Goal: Task Accomplishment & Management: Manage account settings

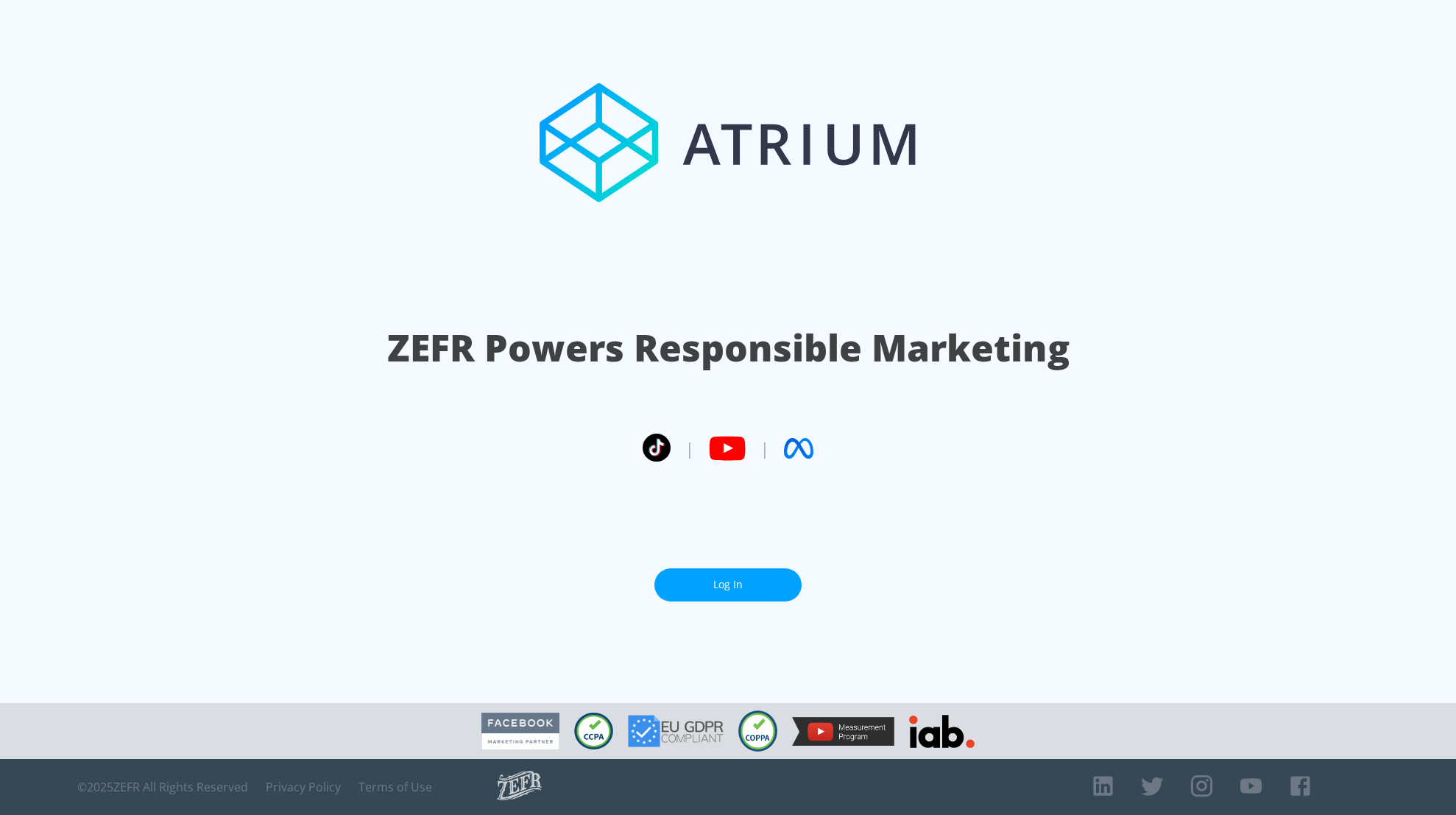
click at [679, 590] on link "Log In" at bounding box center [728, 585] width 147 height 33
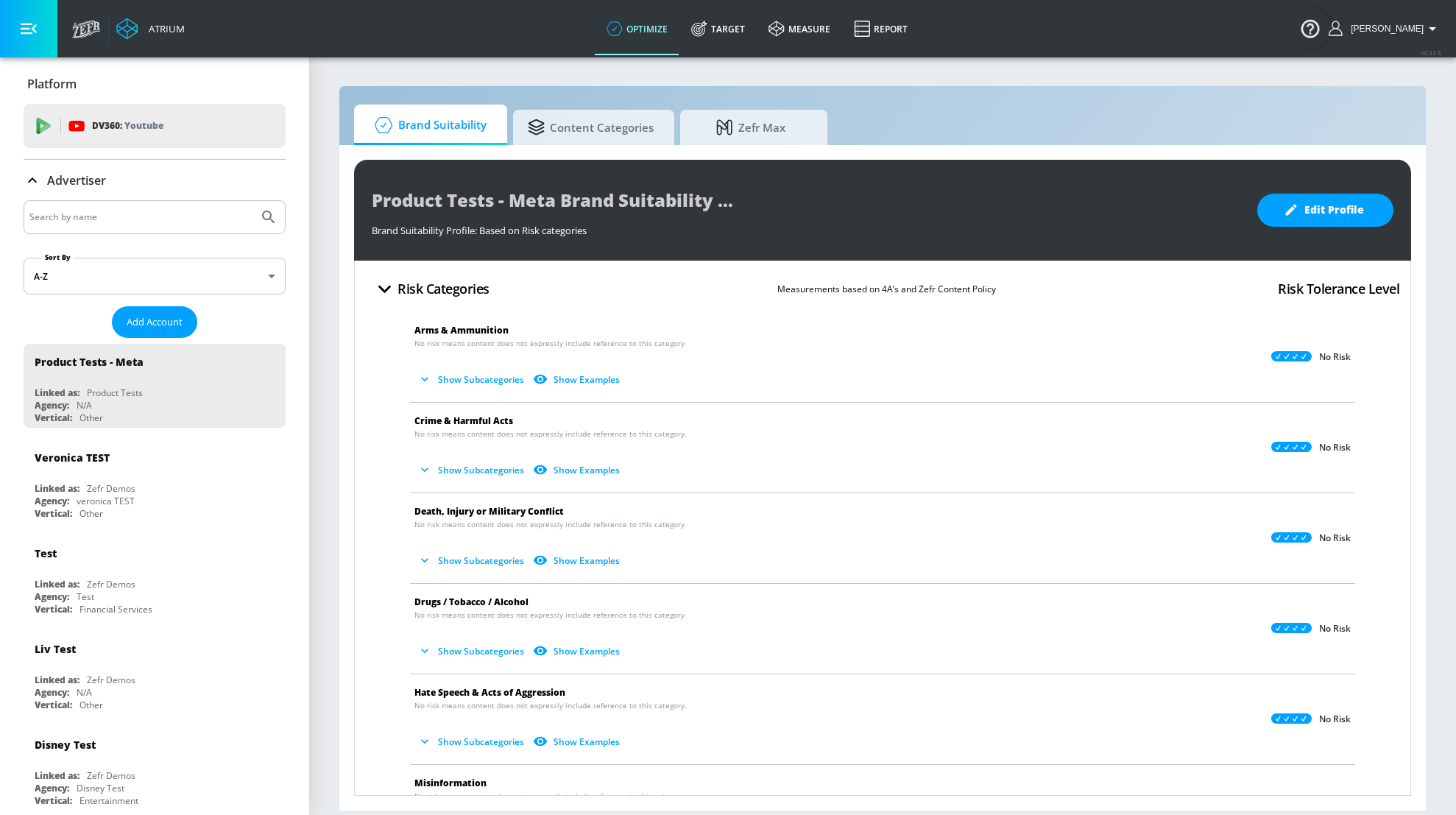
click at [168, 229] on div at bounding box center [155, 216] width 262 height 33
click at [168, 222] on input "Search by name" at bounding box center [141, 217] width 223 height 19
type input "hulu"
click at [252, 201] on button "Submit Search" at bounding box center [269, 217] width 33 height 32
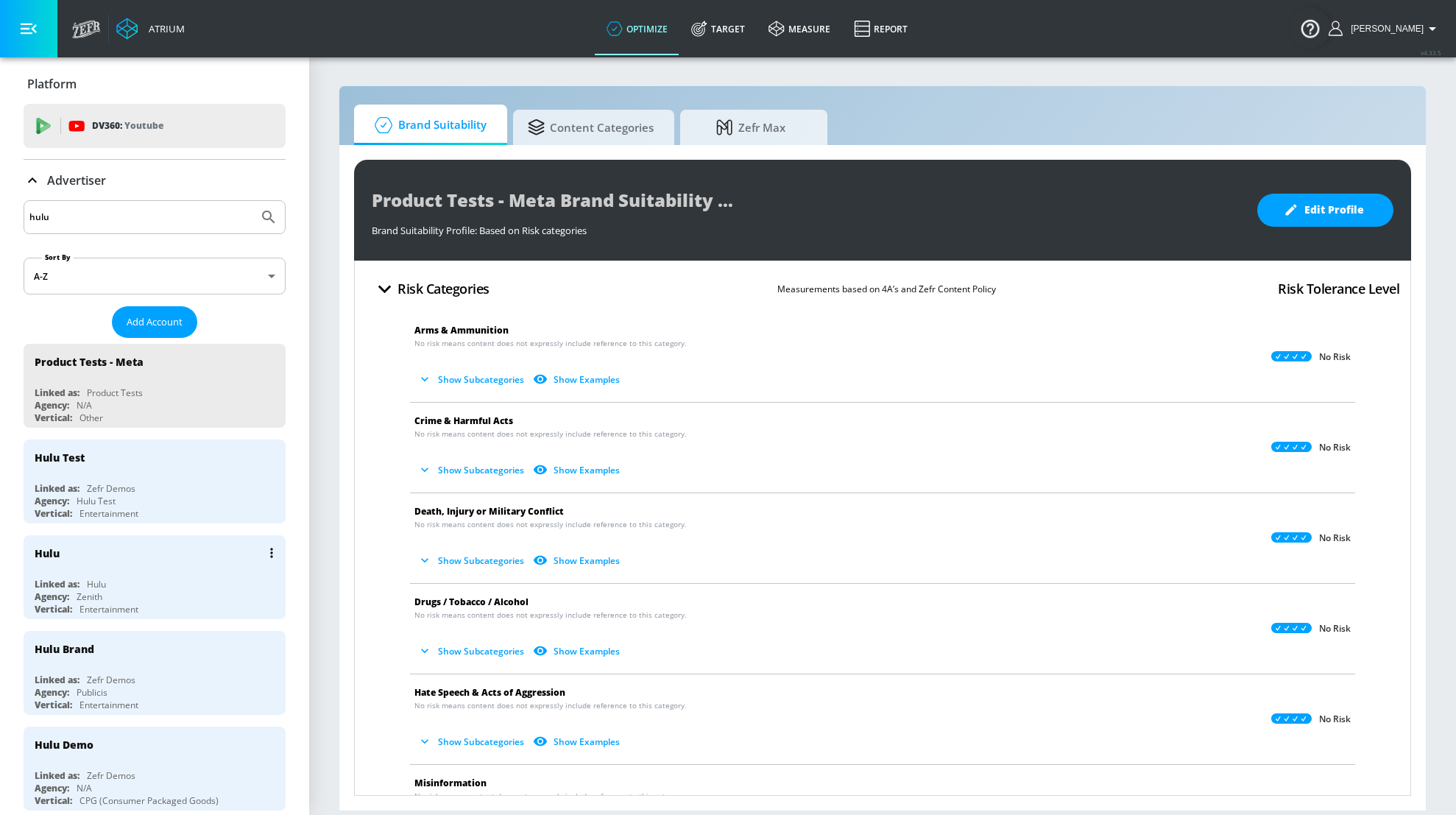
click at [141, 581] on div "Linked as: Hulu" at bounding box center [158, 584] width 248 height 12
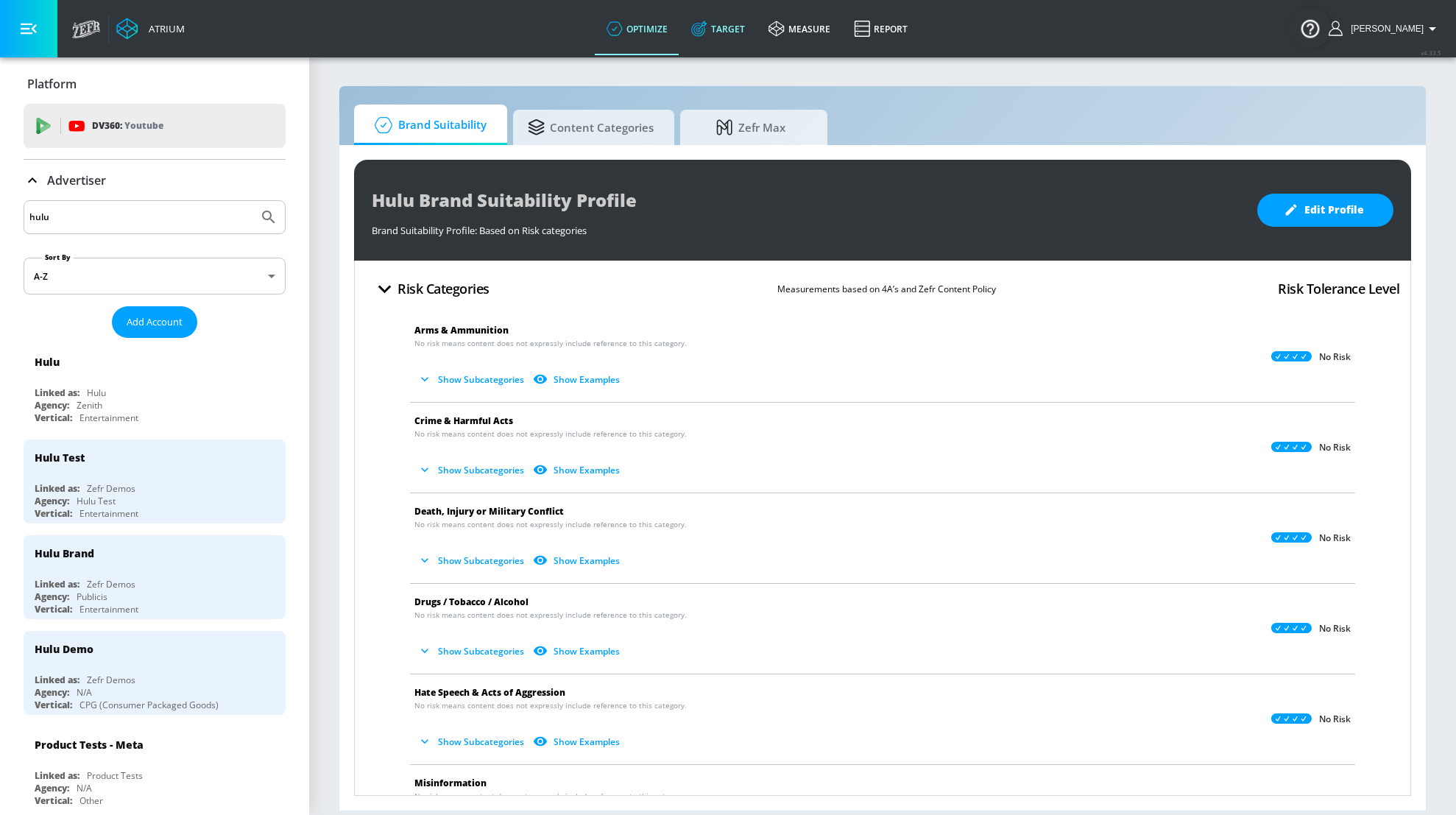
click at [729, 21] on link "Target" at bounding box center [718, 28] width 77 height 53
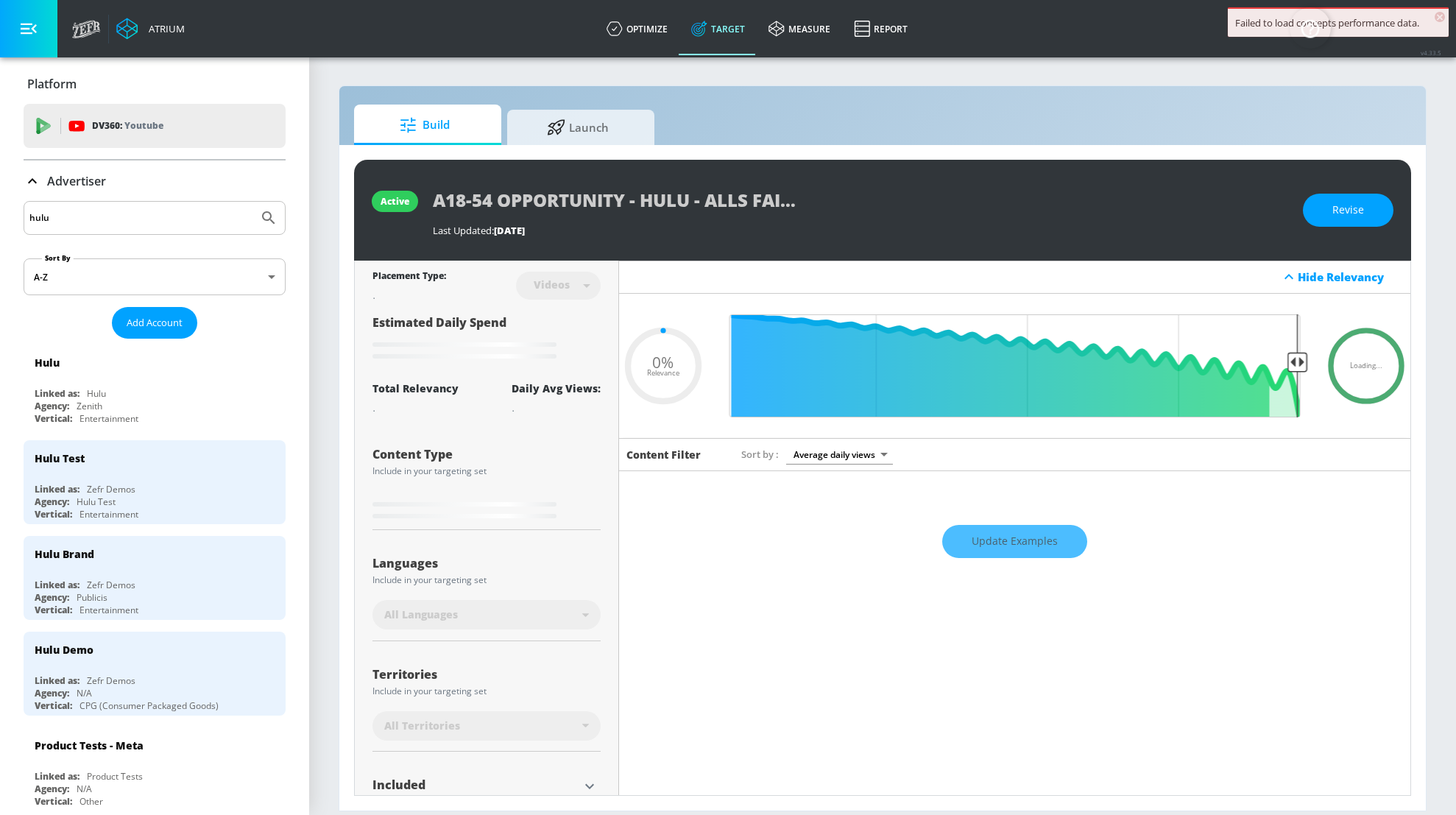
type input "0.05"
click at [576, 101] on div "Build Launch active A18-54 OPPORTUNITY - HULU - ALLS FAIR - TS Last Updated: [D…" at bounding box center [882, 447] width 1088 height 725
click at [576, 120] on span "Launch" at bounding box center [577, 124] width 112 height 35
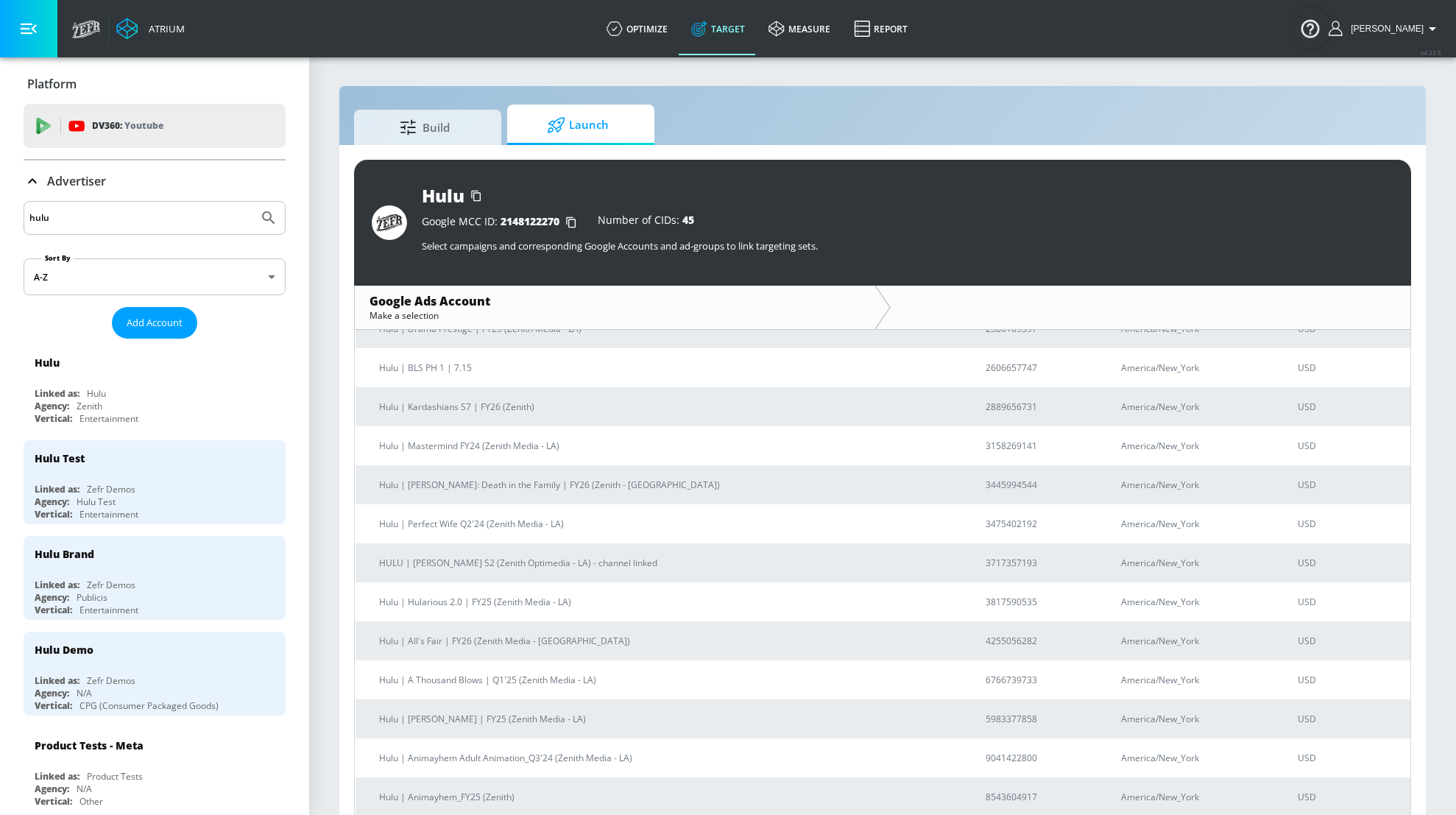
scroll to position [264, 0]
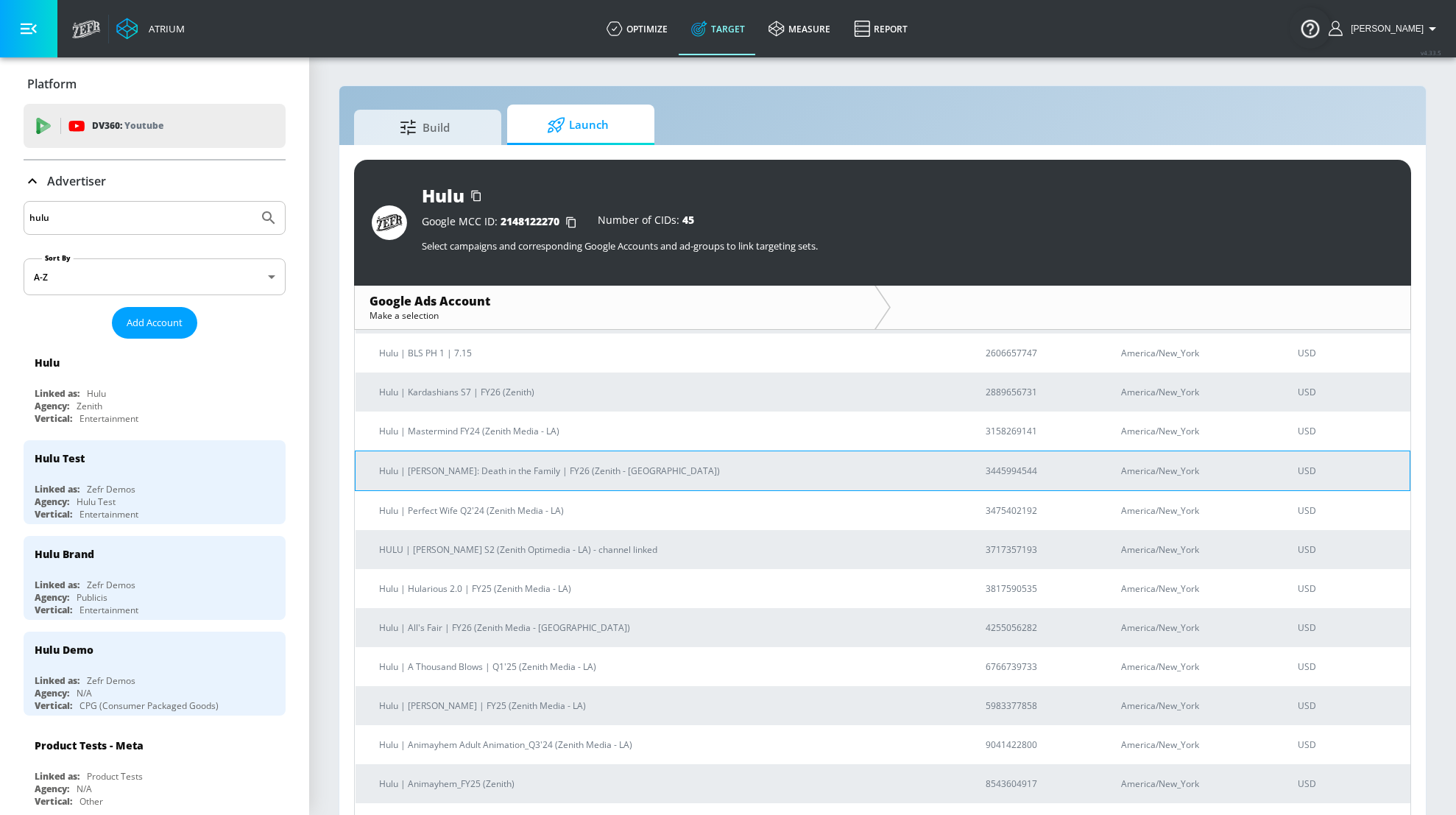
click at [547, 473] on p "Hulu | [PERSON_NAME]: Death in the Family | FY26 (Zenith - [GEOGRAPHIC_DATA])" at bounding box center [665, 470] width 572 height 15
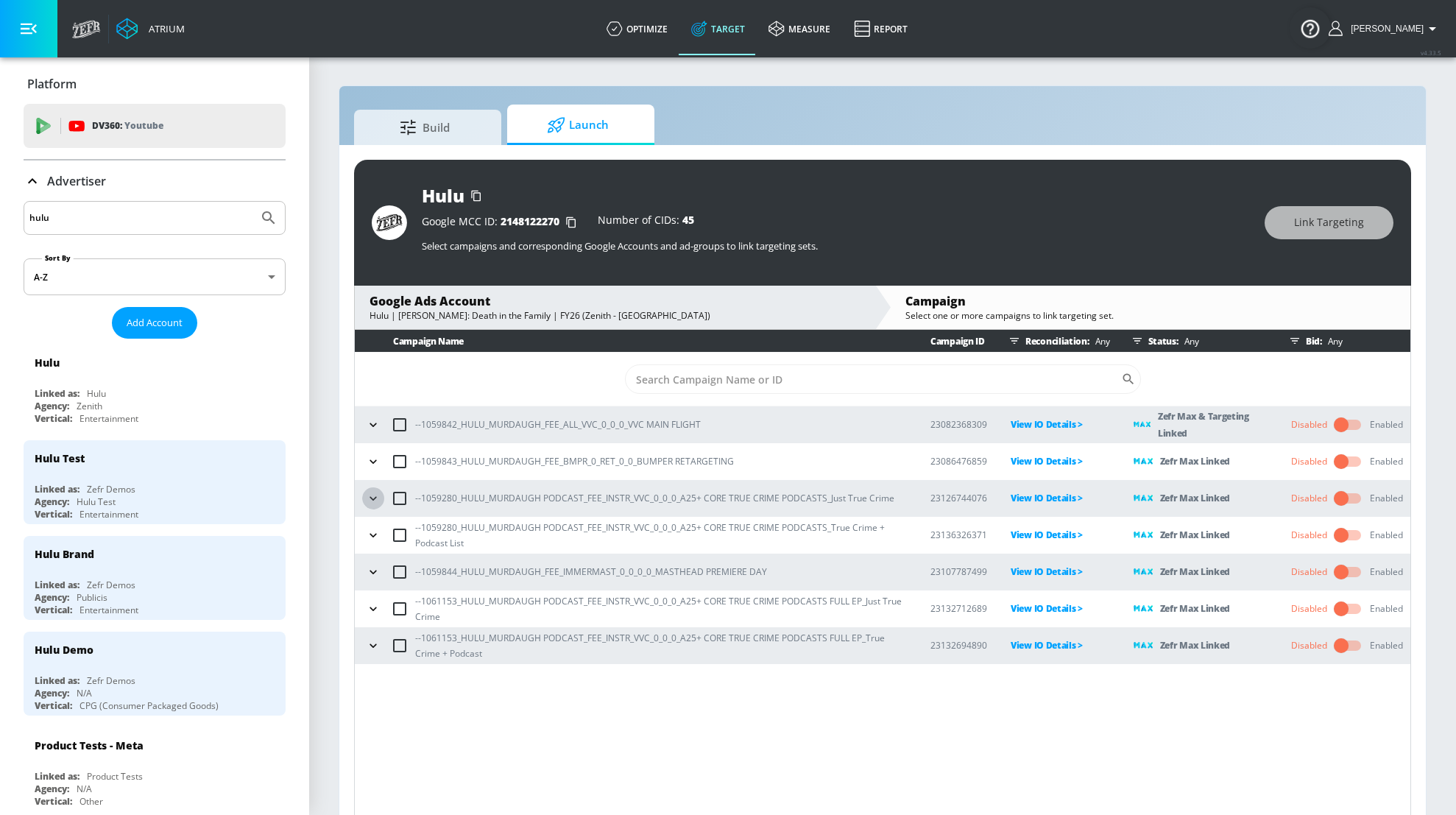
click at [377, 502] on icon "button" at bounding box center [373, 498] width 14 height 14
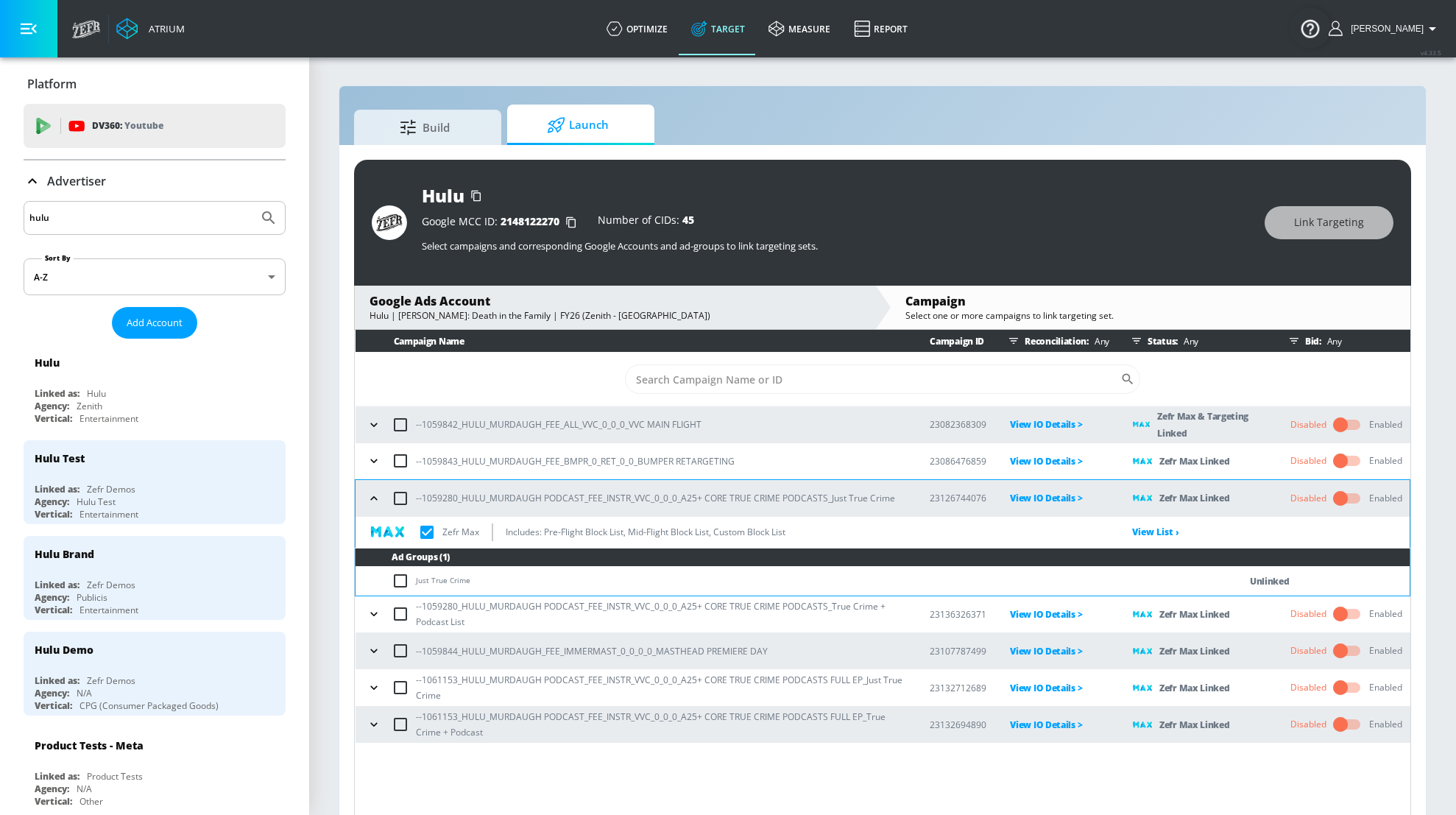
click at [432, 536] on input "checkbox" at bounding box center [427, 532] width 31 height 31
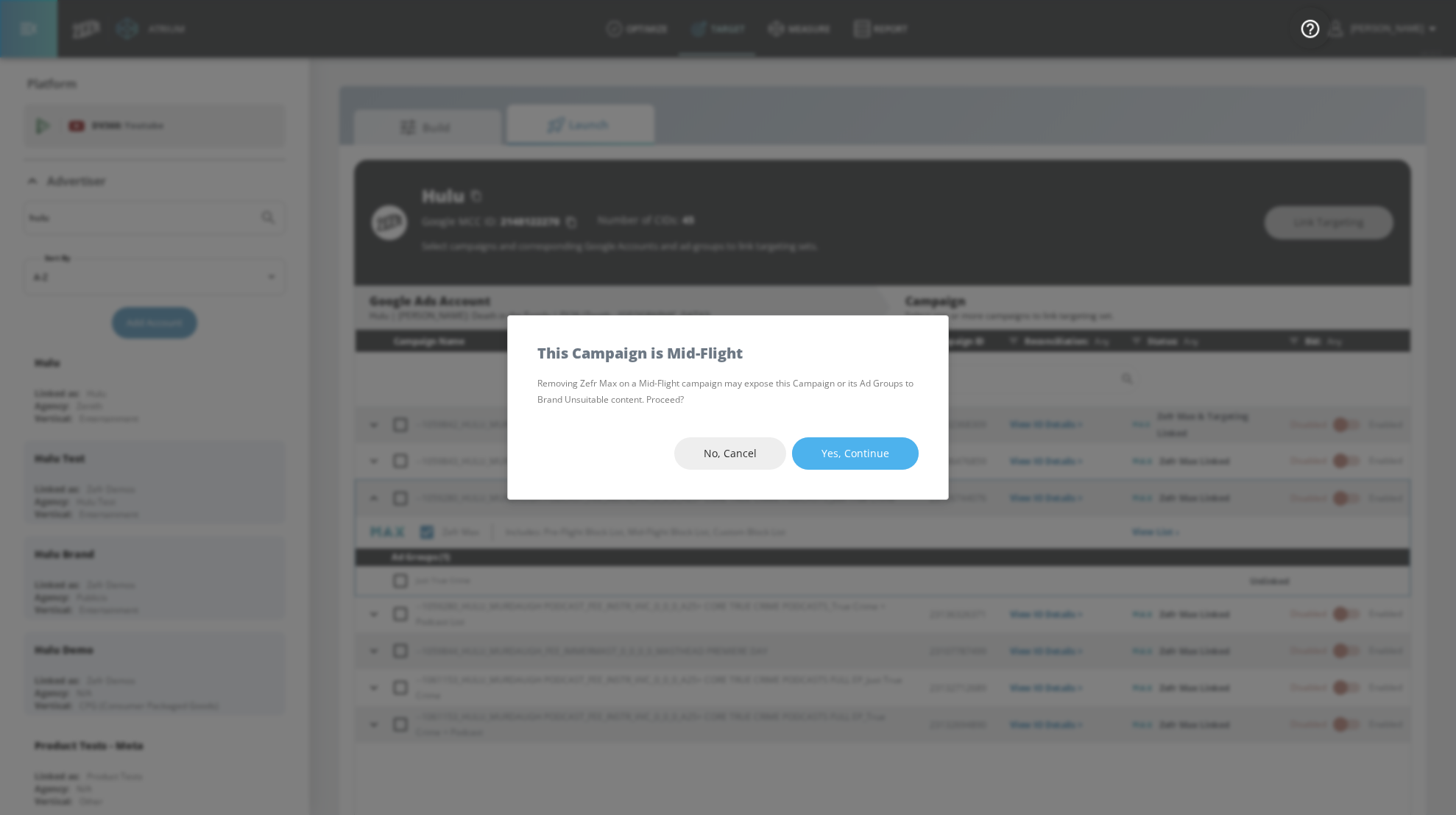
click at [816, 443] on button "Yes, Continue" at bounding box center [856, 454] width 126 height 33
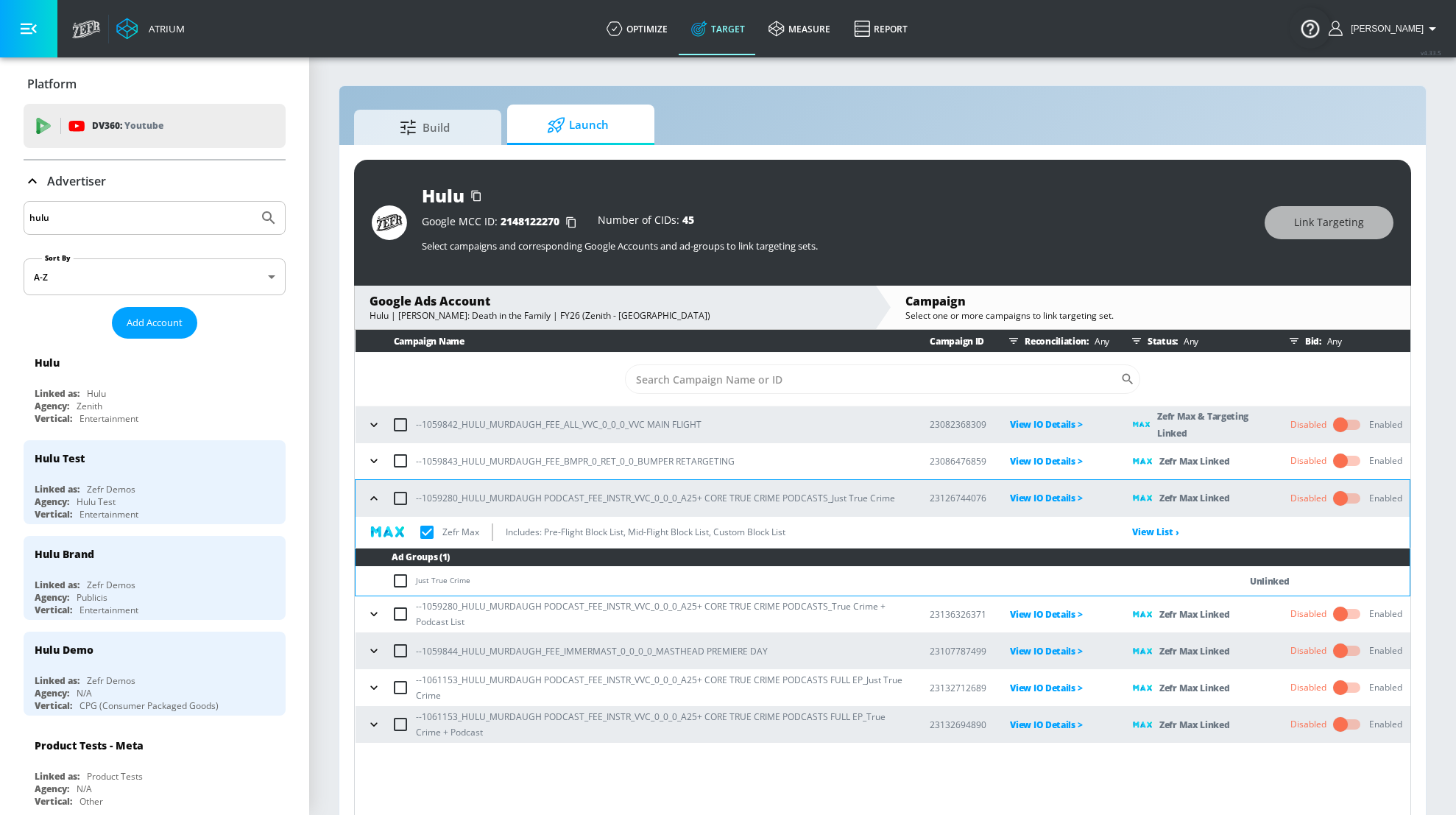
checkbox input "true"
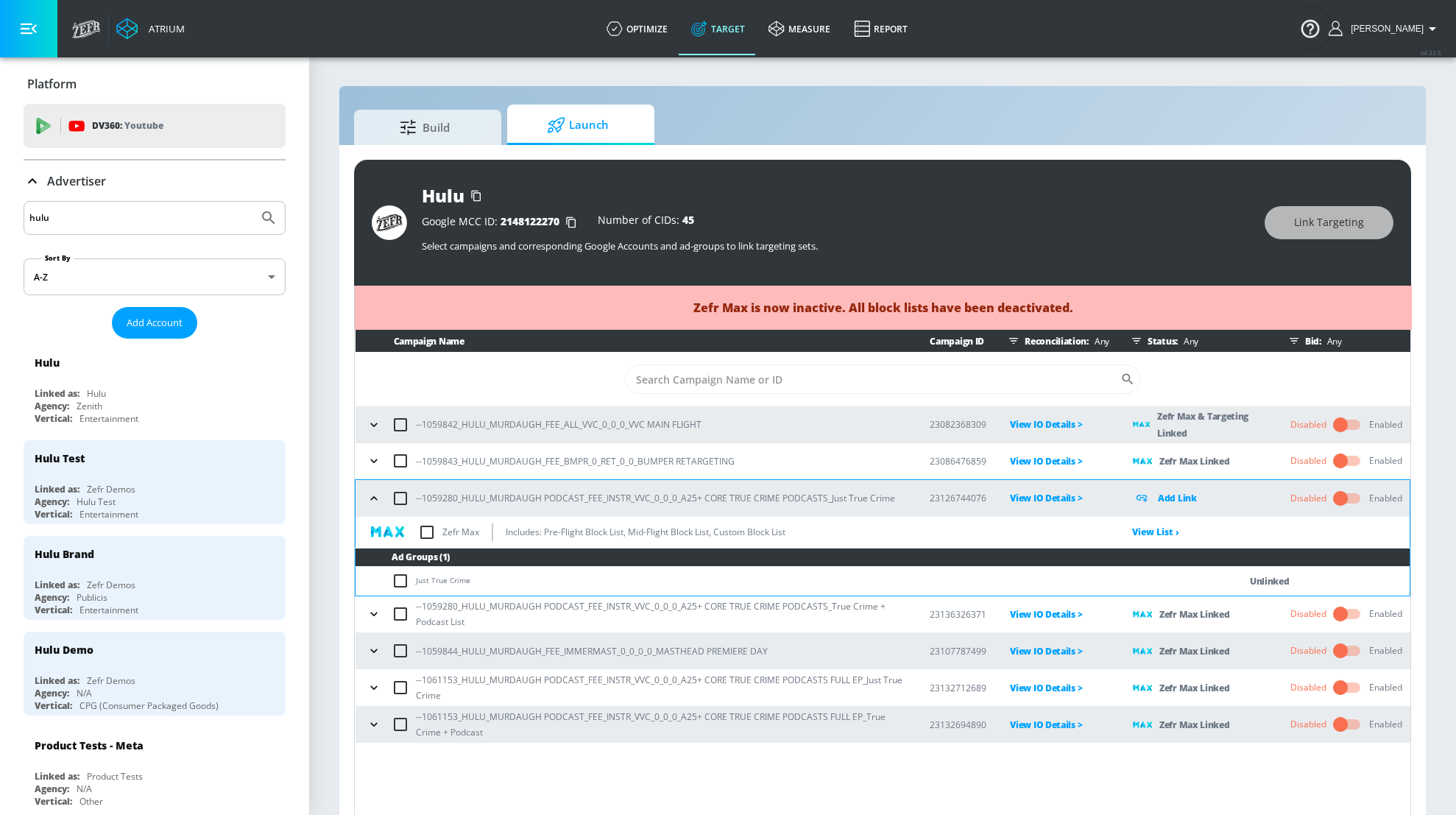
click at [359, 494] on td "--1059280_HULU_MURDAUGH PODCAST_FEE_INSTR_VVC_0_0_0_A25+ CORE TRUE CRIME PODCAS…" at bounding box center [631, 498] width 552 height 37
click at [374, 500] on icon "button" at bounding box center [374, 498] width 14 height 14
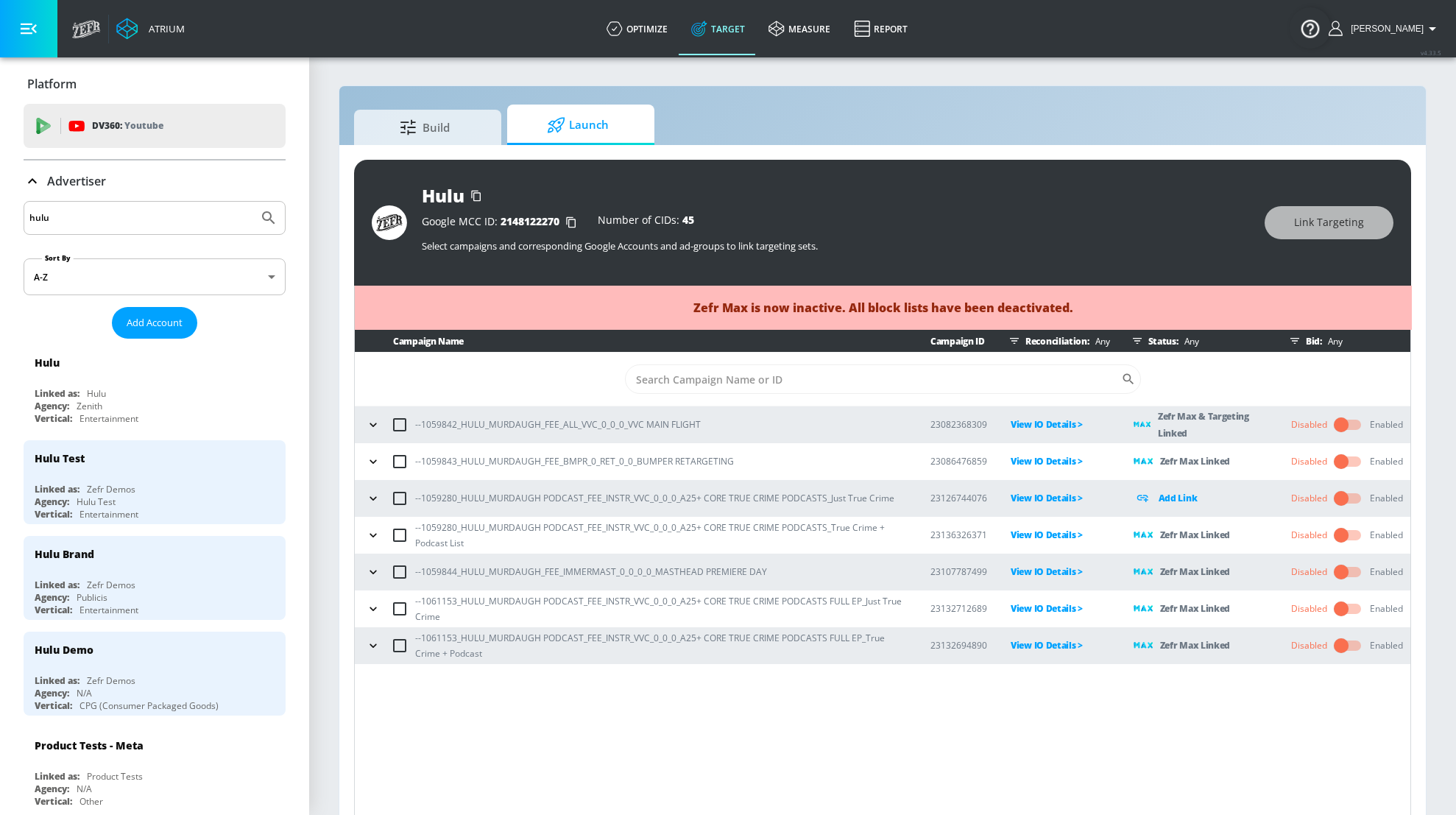
click at [377, 535] on icon "button" at bounding box center [373, 534] width 14 height 14
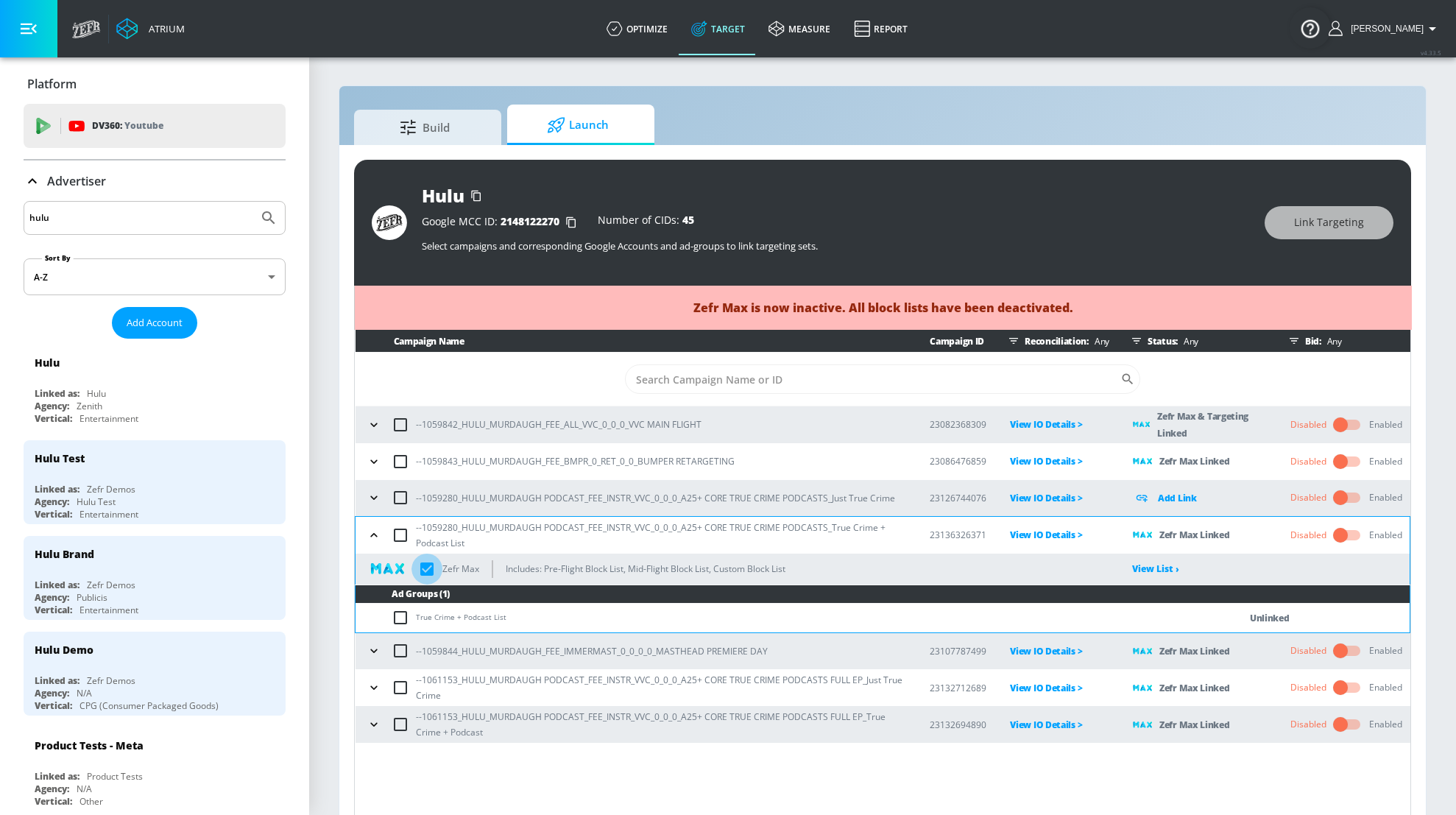
click at [421, 570] on input "checkbox" at bounding box center [427, 568] width 31 height 31
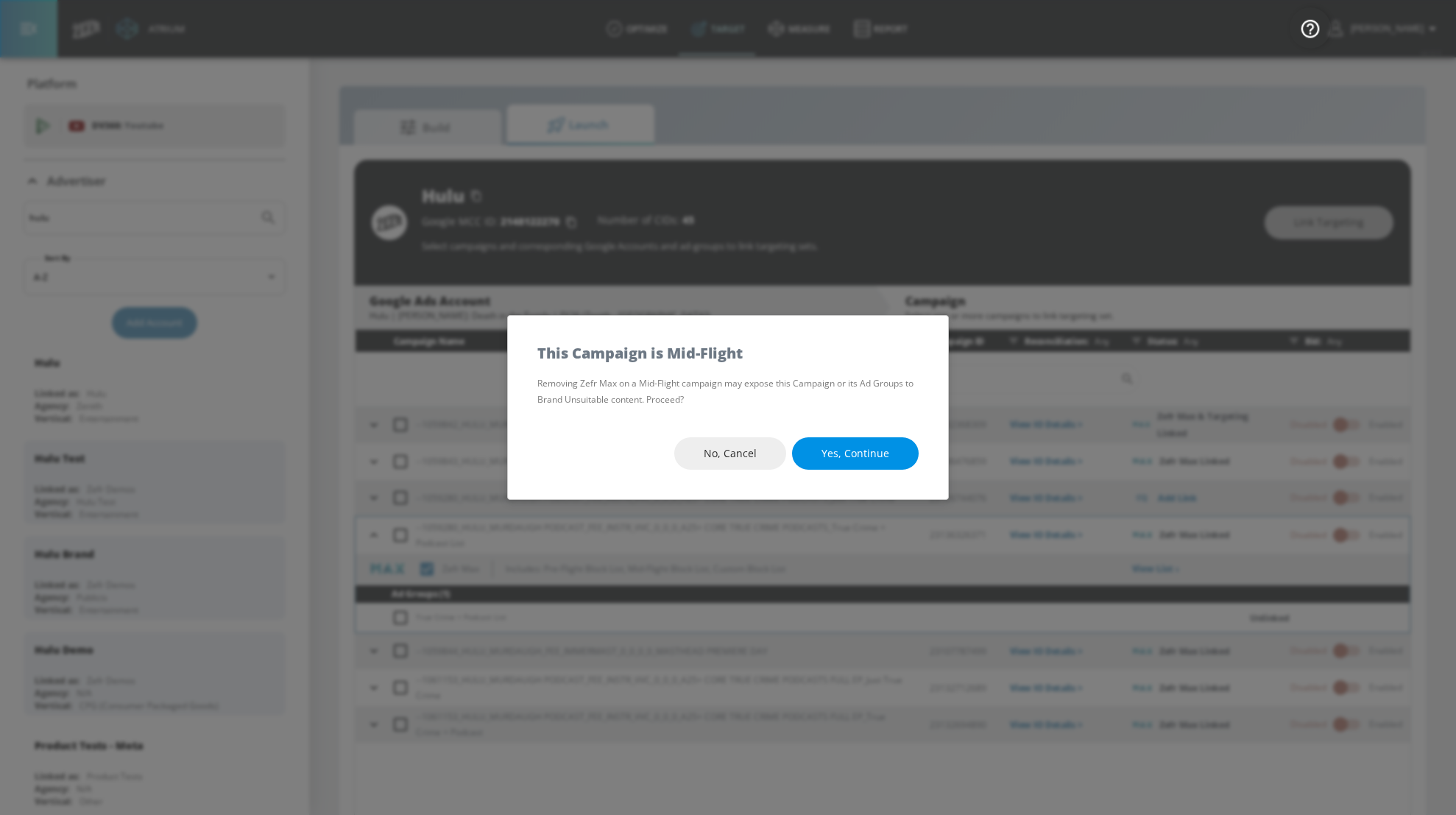
click at [829, 454] on span "Yes, Continue" at bounding box center [856, 453] width 68 height 18
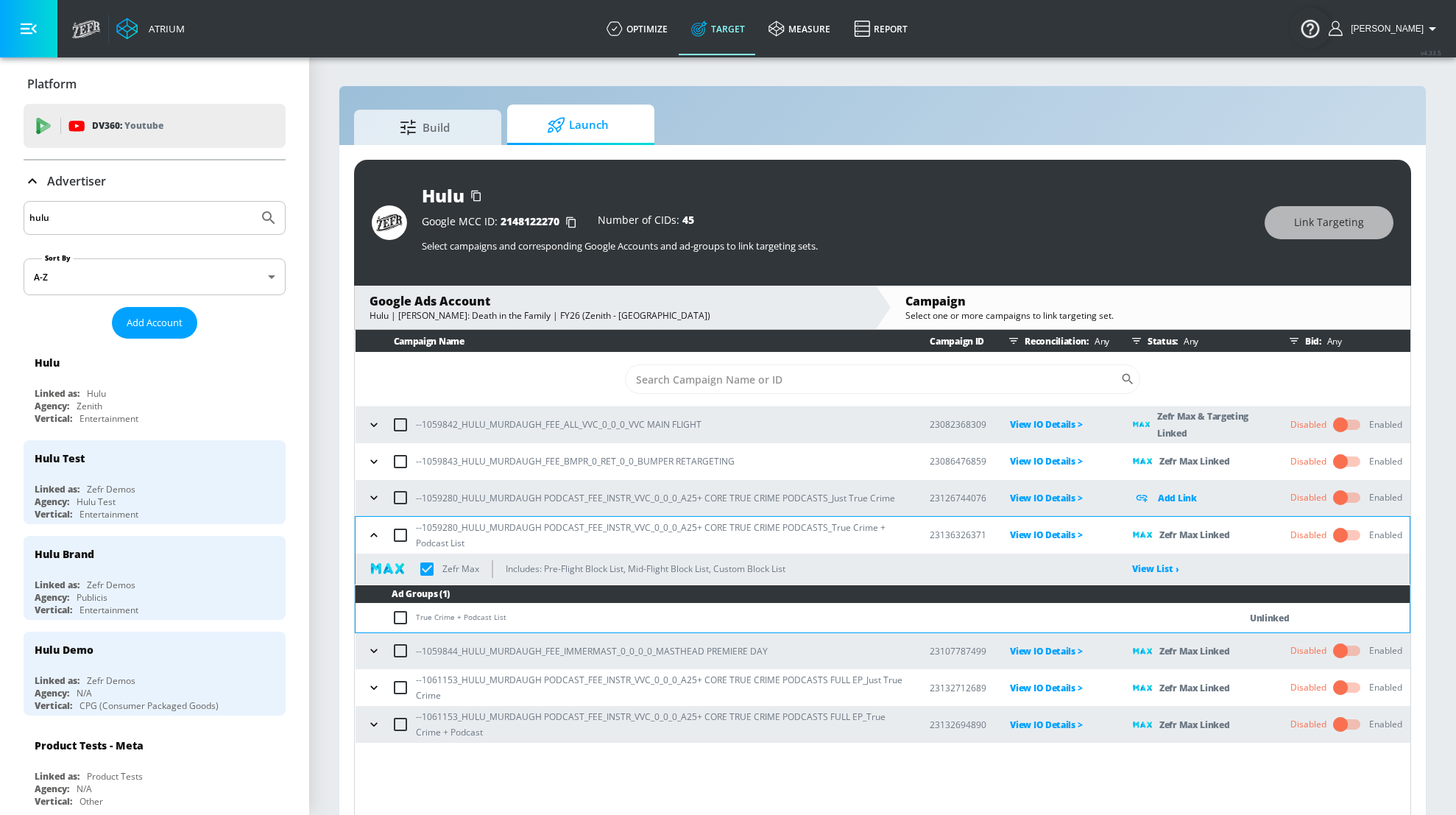
checkbox input "true"
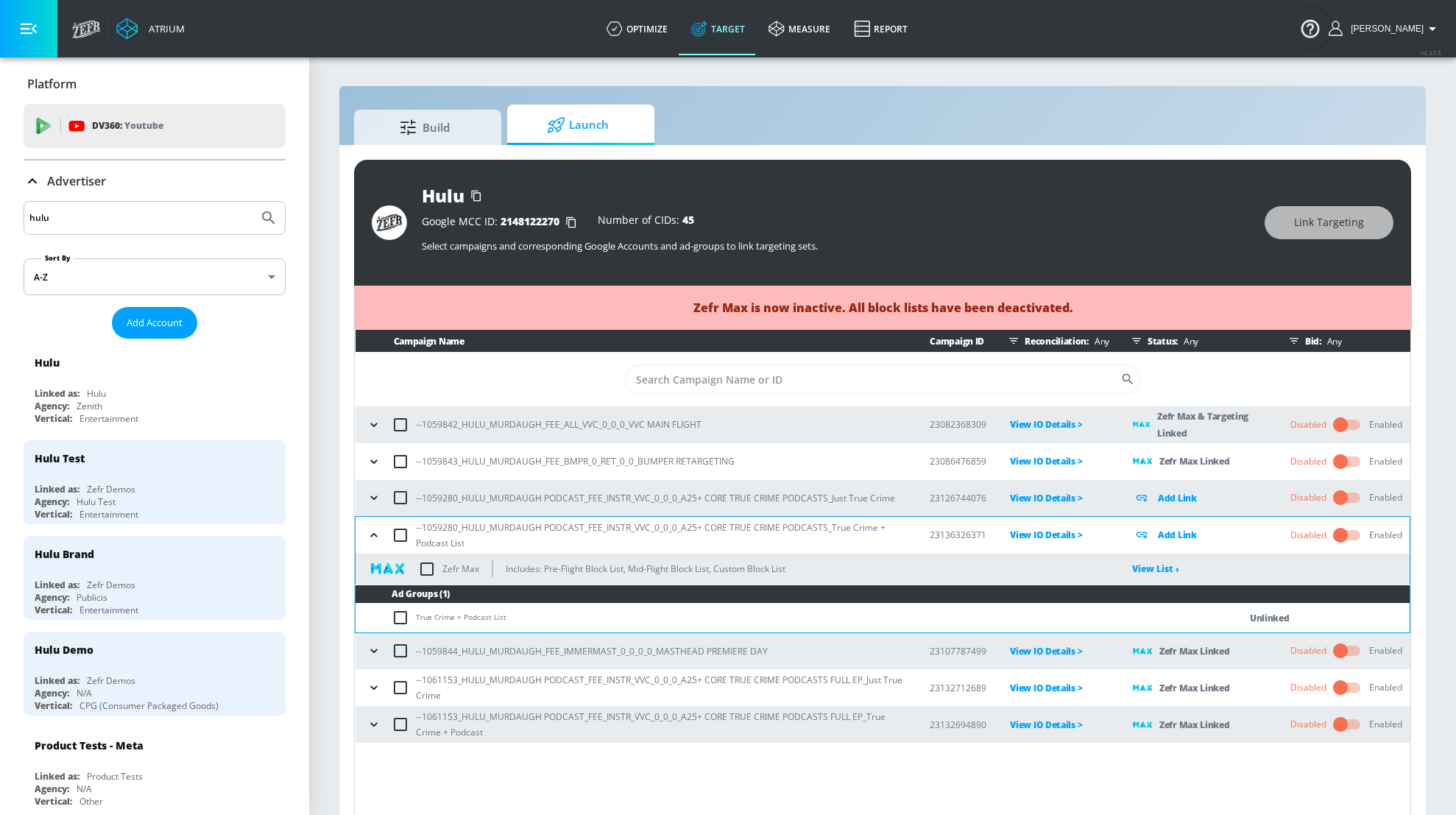
click at [370, 534] on icon "button" at bounding box center [374, 534] width 14 height 14
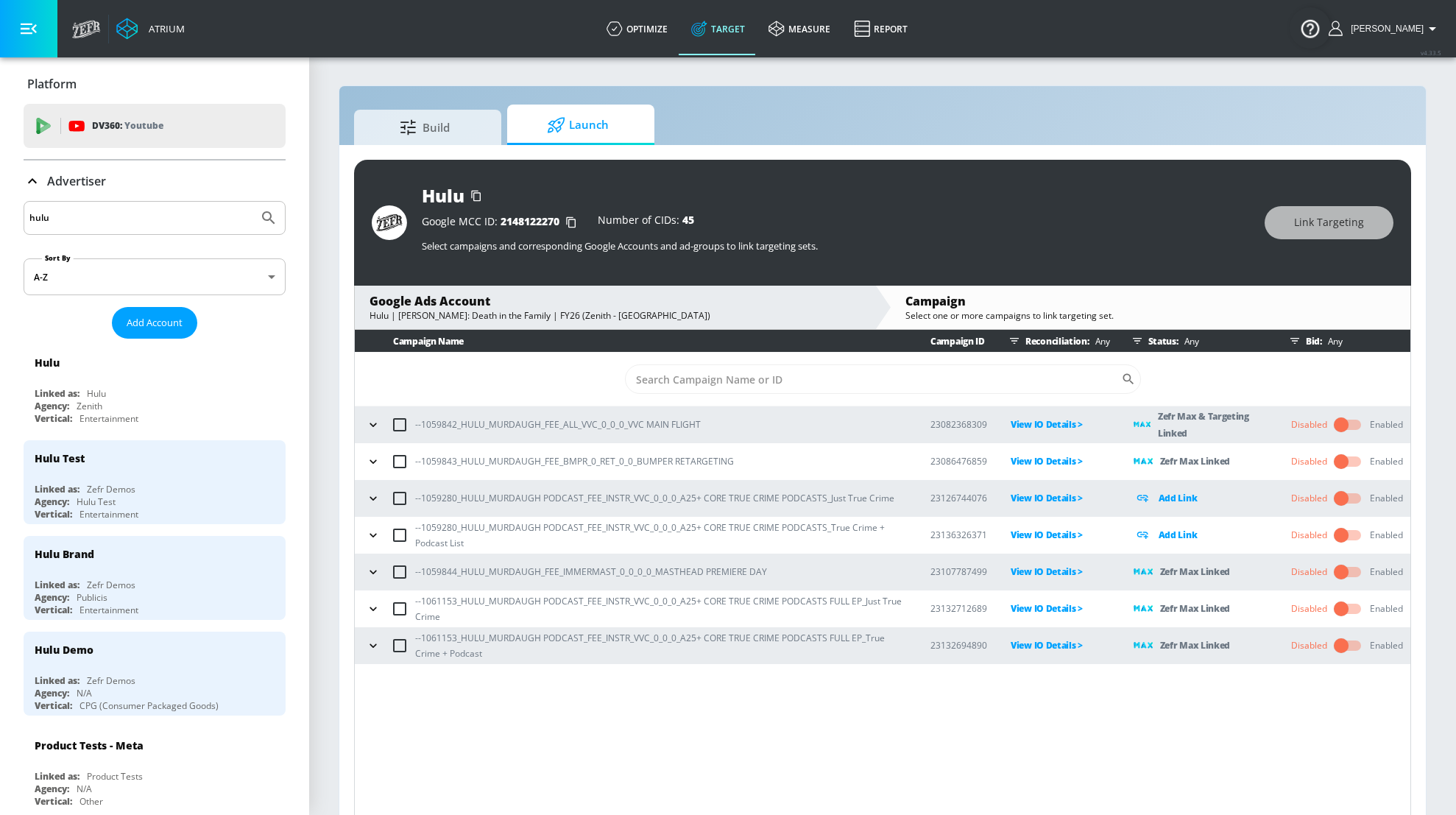
click at [367, 611] on icon "button" at bounding box center [373, 608] width 14 height 14
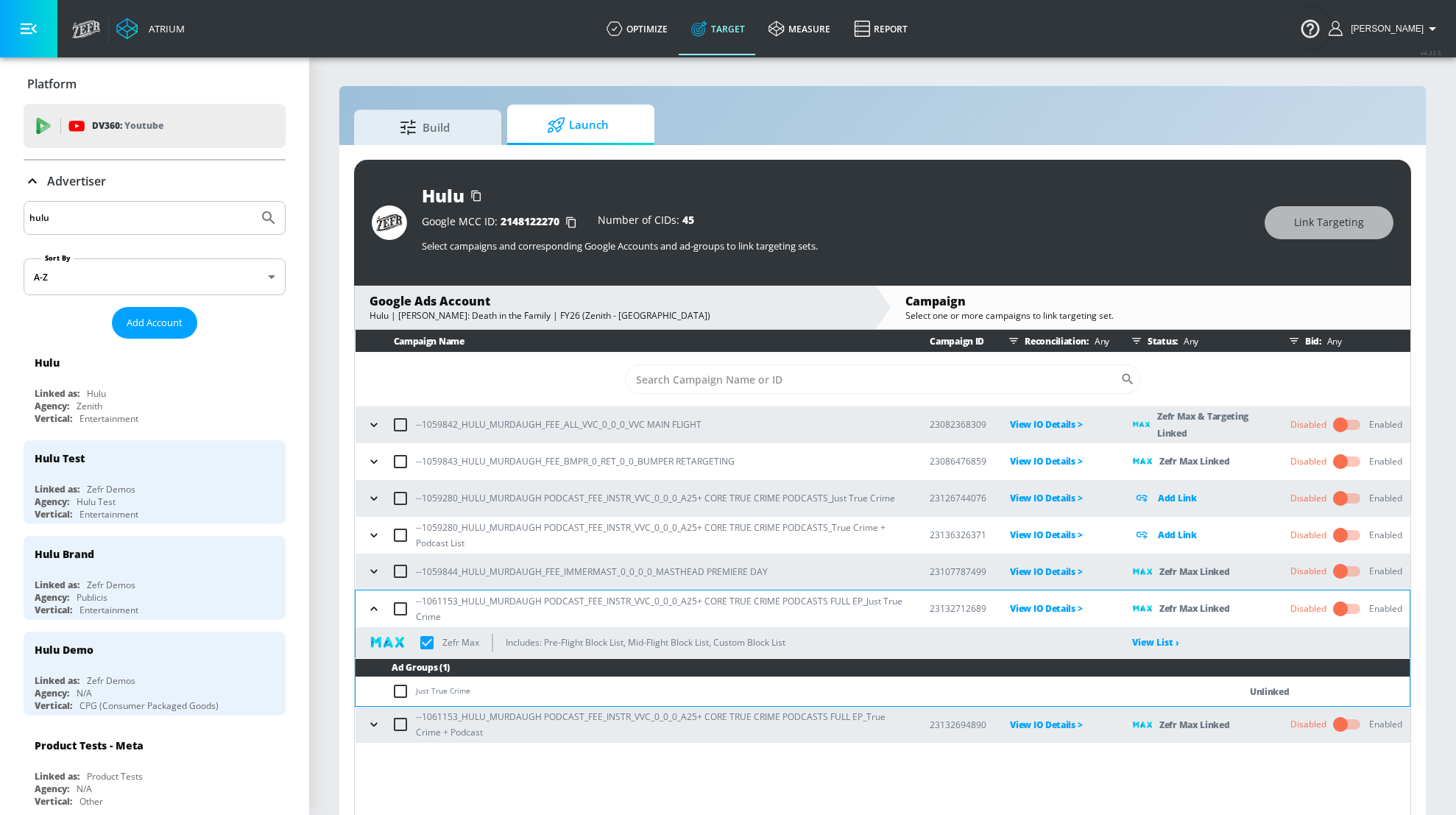
click at [422, 635] on input "checkbox" at bounding box center [427, 642] width 31 height 31
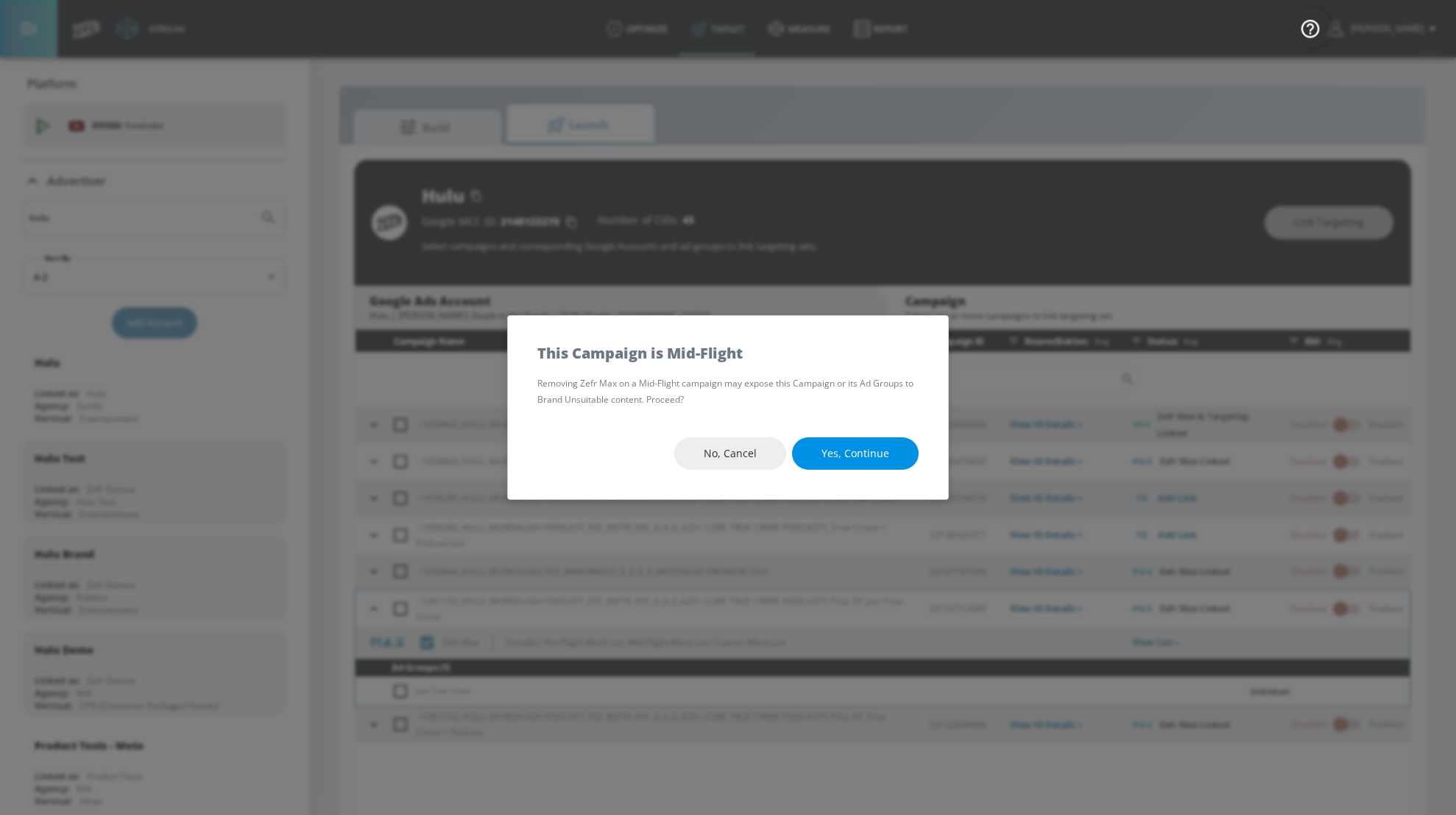
click at [846, 443] on button "Yes, Continue" at bounding box center [856, 454] width 126 height 33
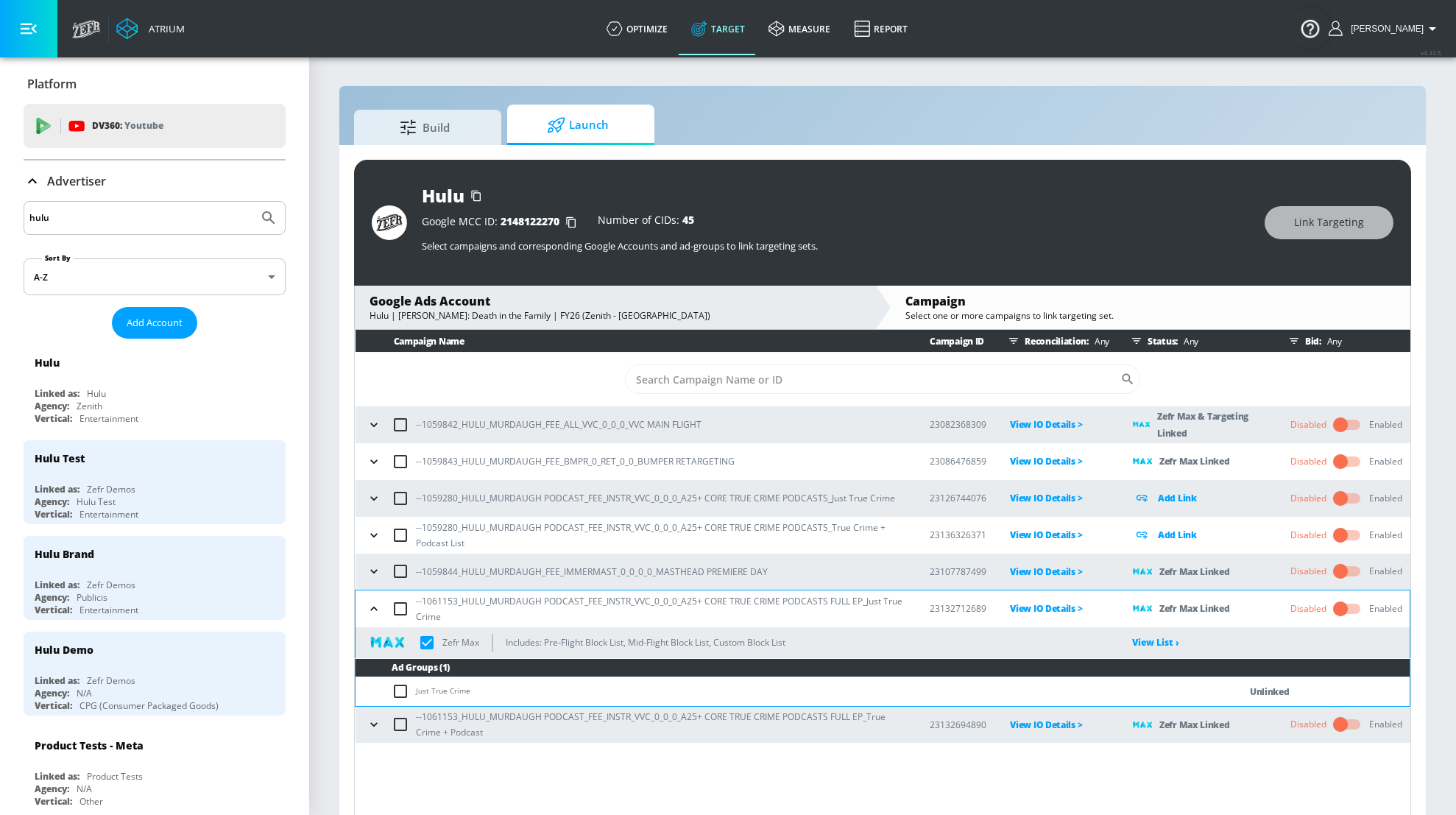
checkbox input "true"
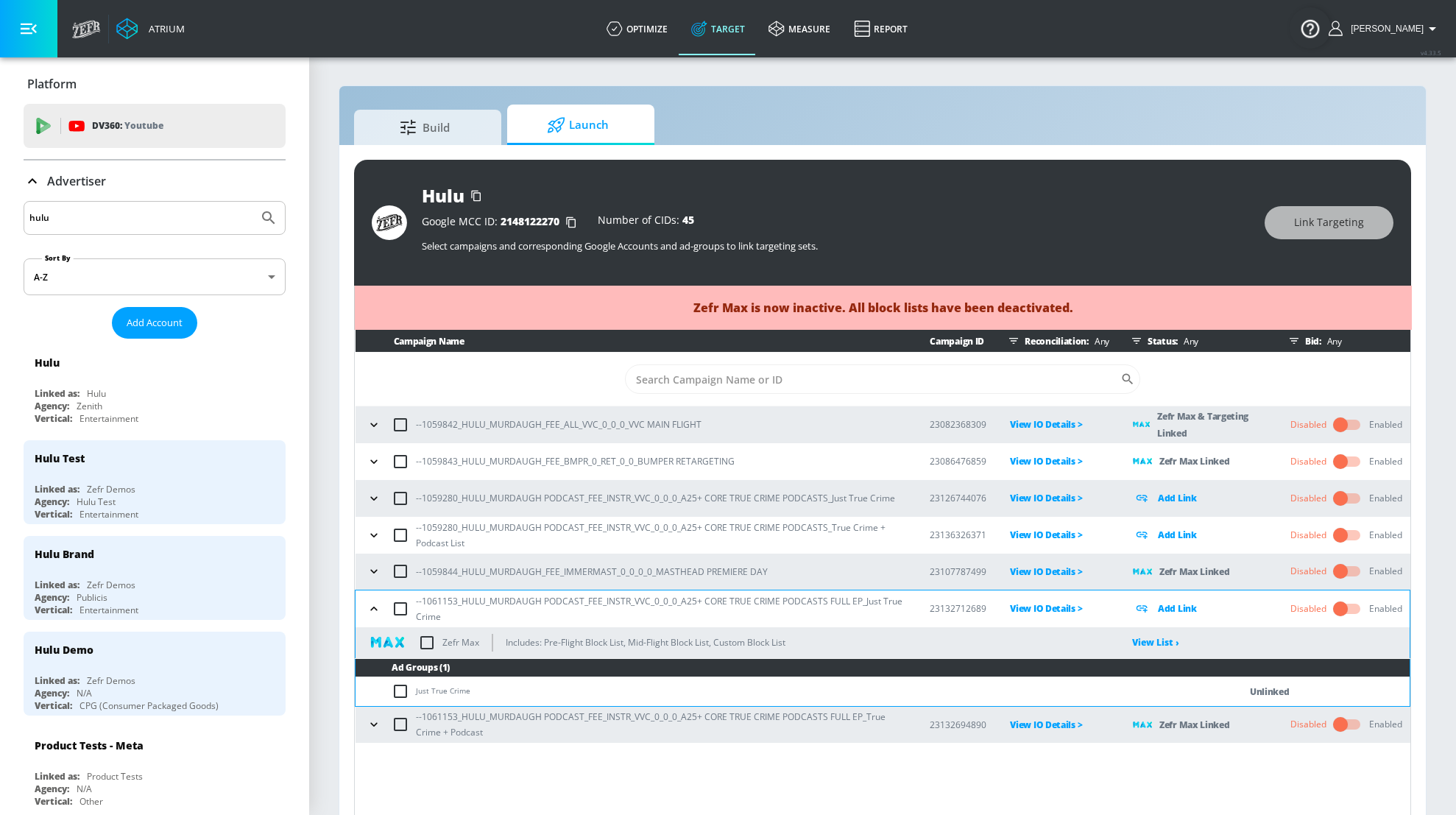
click at [378, 610] on icon "button" at bounding box center [374, 608] width 14 height 14
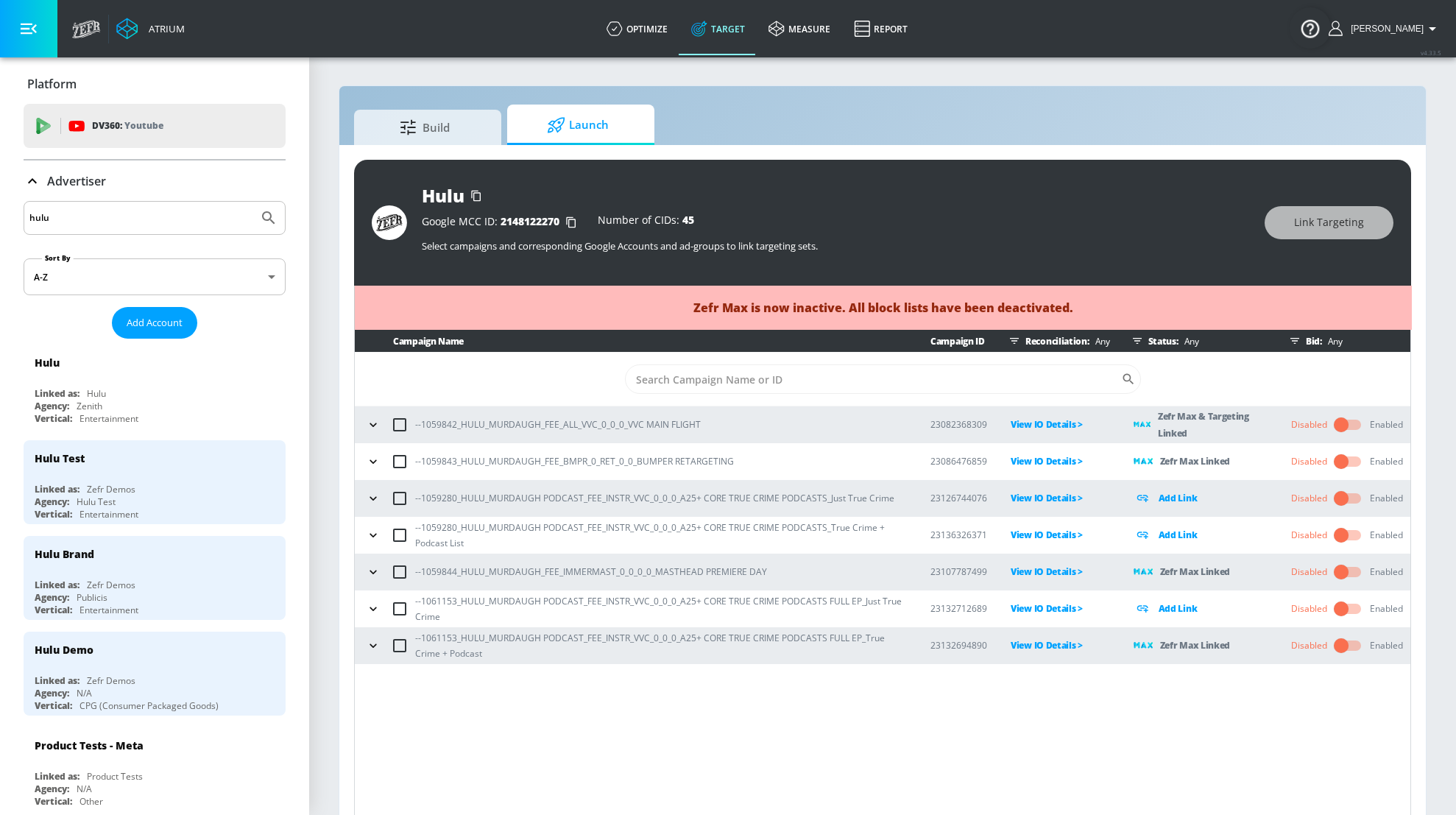
click at [380, 652] on button "button" at bounding box center [373, 645] width 22 height 22
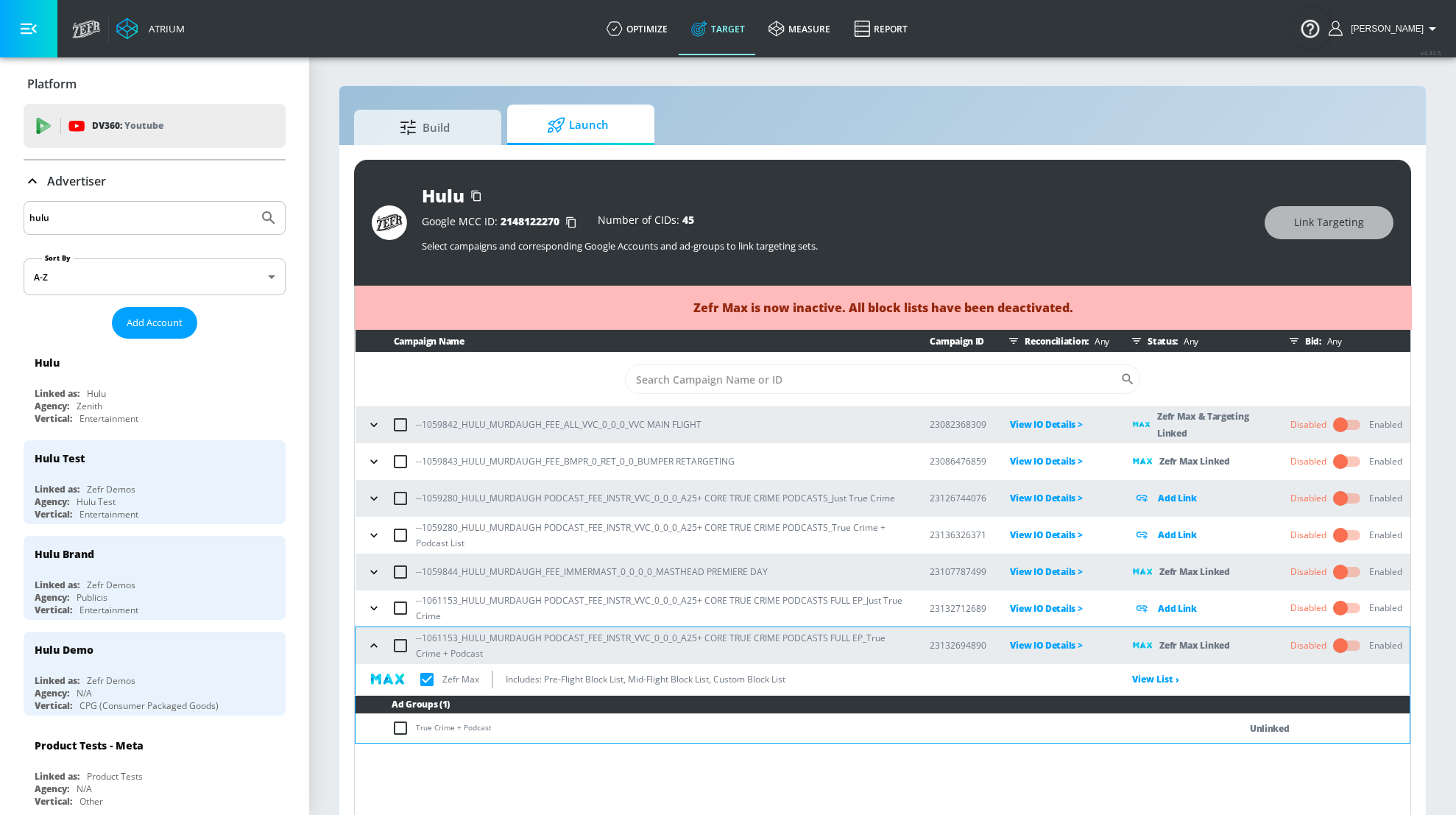
click at [434, 680] on input "checkbox" at bounding box center [427, 679] width 31 height 31
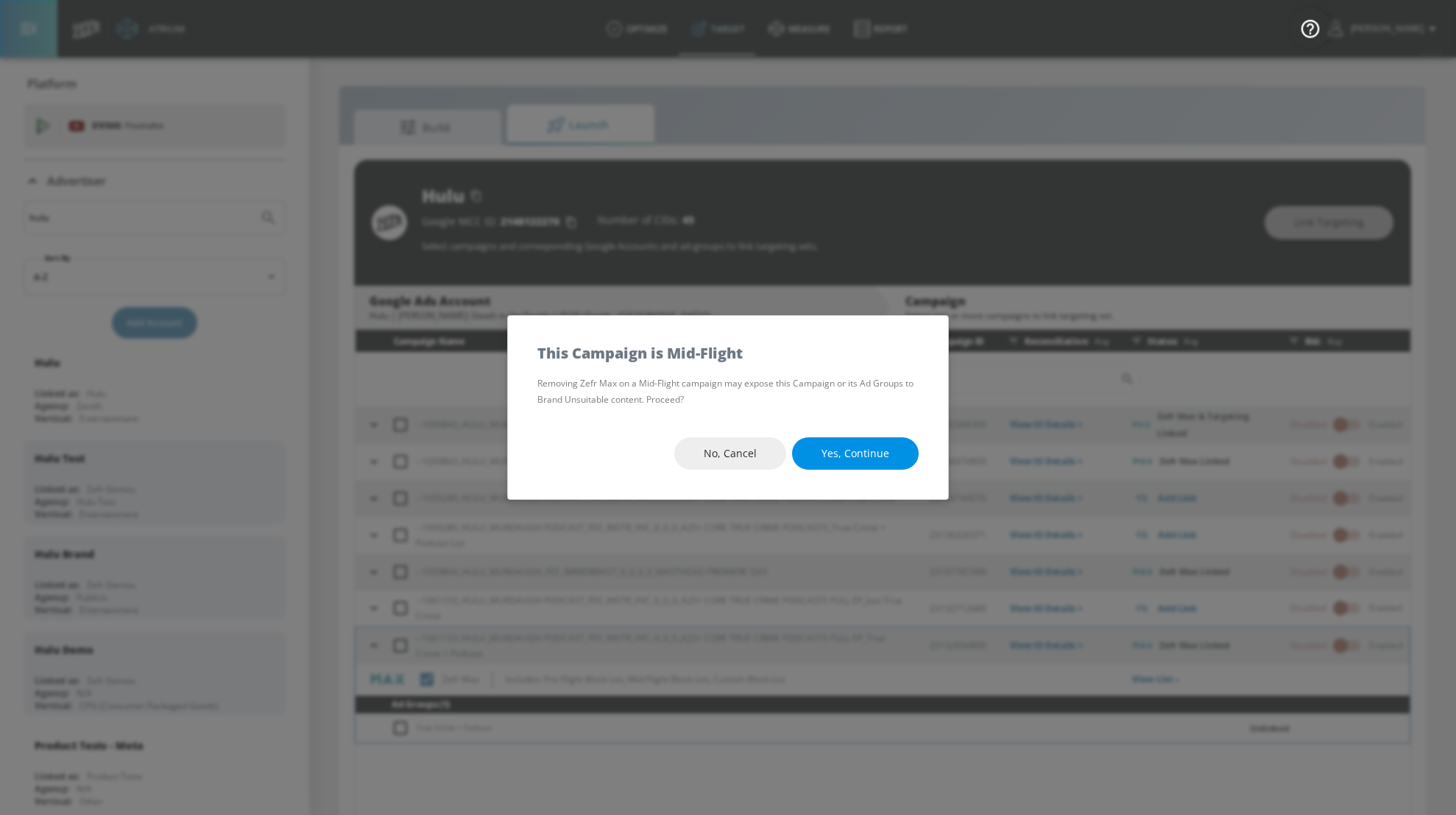
click at [893, 459] on button "Yes, Continue" at bounding box center [856, 454] width 126 height 33
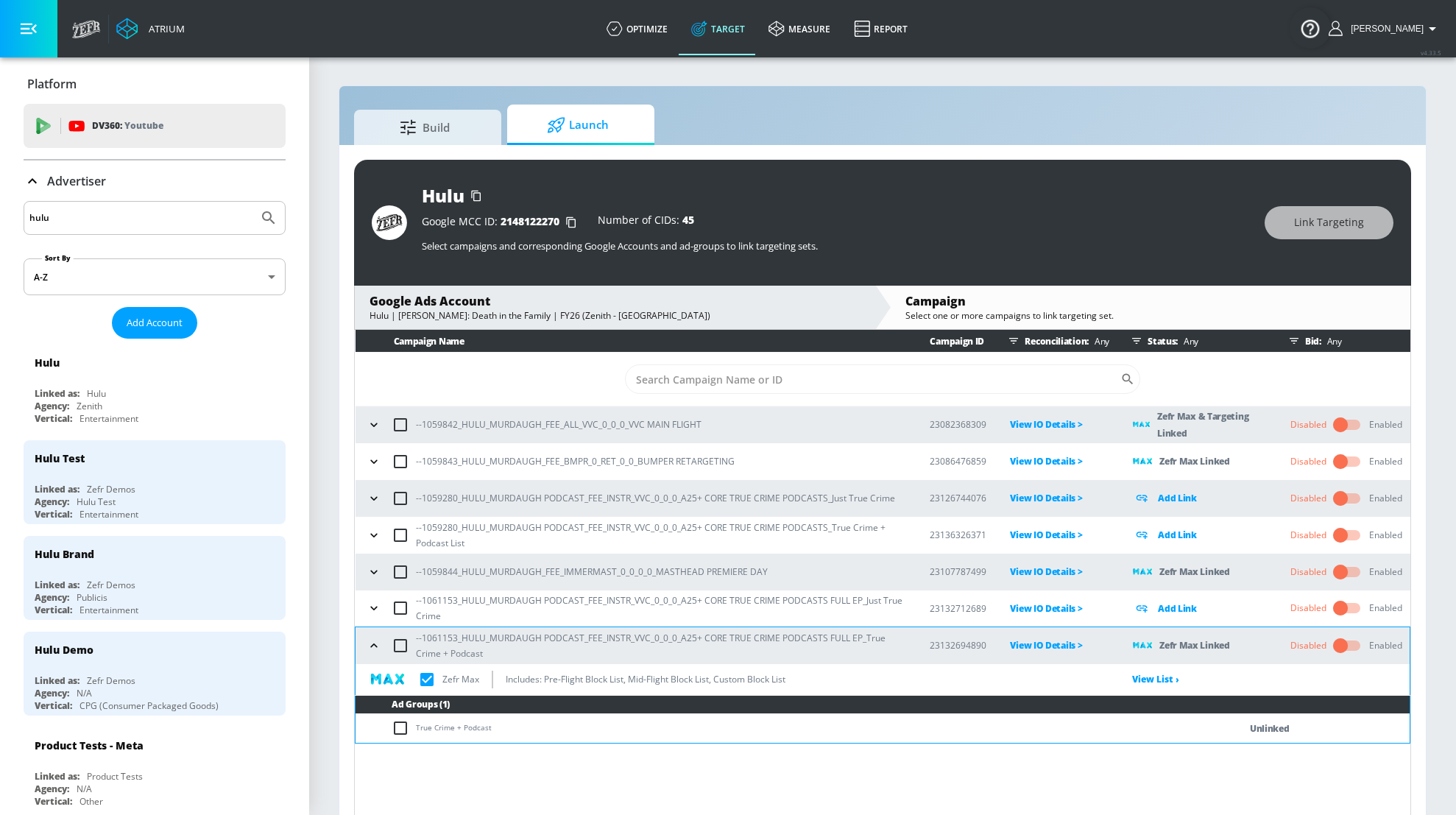
checkbox input "true"
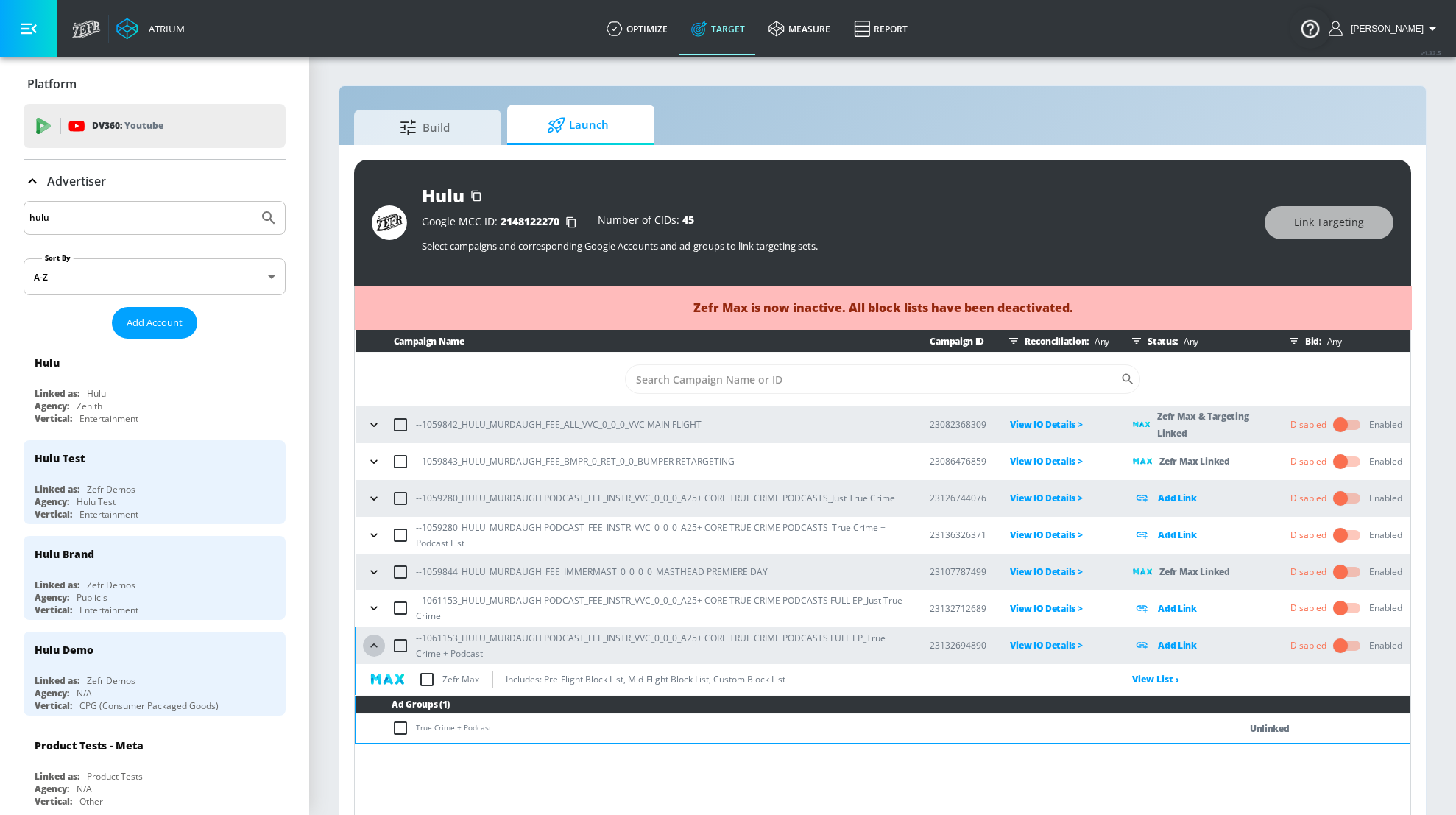
click at [380, 646] on icon "button" at bounding box center [374, 645] width 14 height 14
